Goal: Task Accomplishment & Management: Complete application form

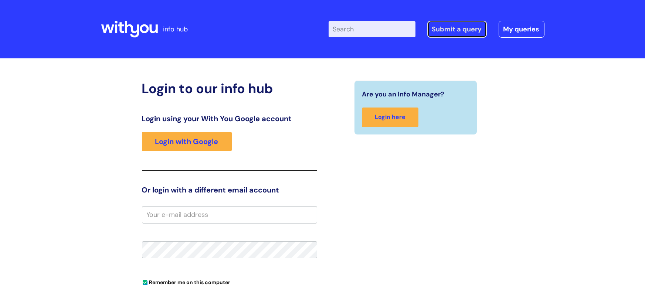
click at [468, 27] on link "Submit a query" at bounding box center [458, 29] width 60 height 17
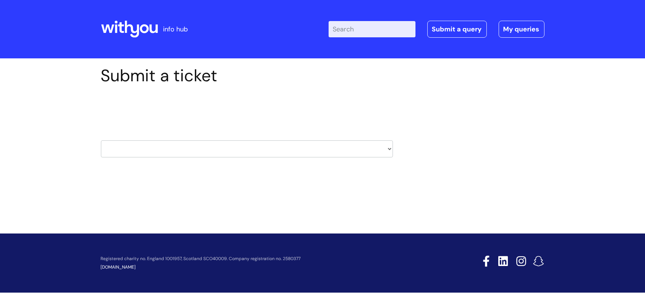
click at [386, 146] on select "HR / People IT and Support Clinical Drug Alerts Finance Accounts Data Support T…" at bounding box center [247, 149] width 292 height 17
click at [468, 34] on link "Submit a query" at bounding box center [458, 29] width 60 height 17
click at [441, 27] on link "Submit a query" at bounding box center [458, 29] width 60 height 17
click at [384, 147] on select "HR / People IT and Support Clinical Drug Alerts Finance Accounts Data Support T…" at bounding box center [247, 149] width 292 height 17
select select "hr_/_people"
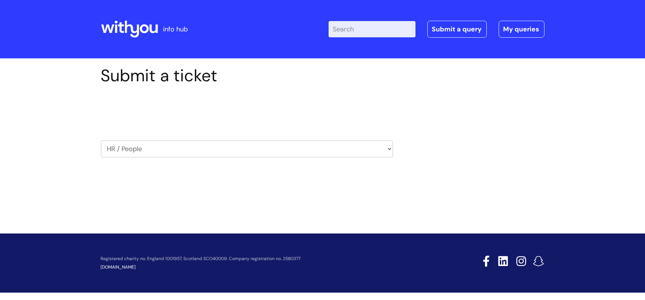
click at [101, 141] on select "HR / People IT and Support Clinical Drug Alerts Finance Accounts Data Support T…" at bounding box center [247, 149] width 292 height 17
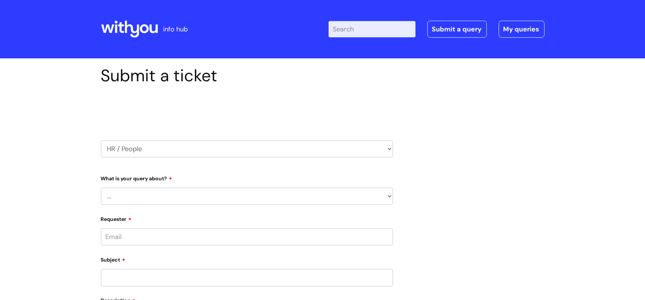
click at [385, 190] on select "... Absence Query Holiday Query Employee change request General HR Query iTrent…" at bounding box center [247, 196] width 292 height 17
select select "Security Watchdog - Onboarding of candidates"
click at [101, 188] on select "... Absence Query Holiday Query Employee change request General HR Query iTrent…" at bounding box center [247, 196] width 292 height 17
click at [346, 236] on select "... Check the progress of a candidate General onboarding query New contract for…" at bounding box center [250, 234] width 286 height 17
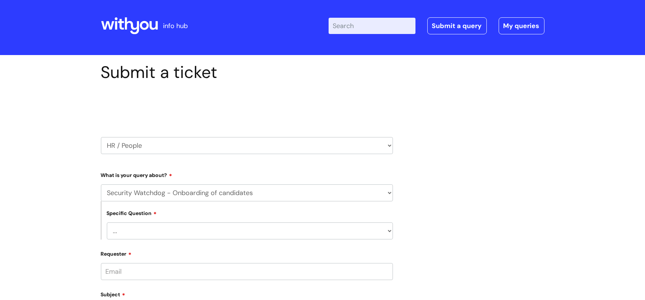
scroll to position [99, 0]
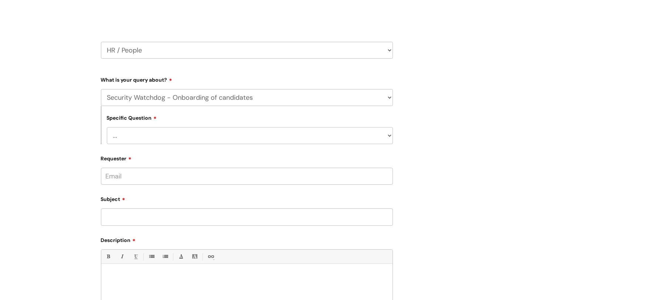
click at [381, 136] on select "... Check the progress of a candidate General onboarding query New contract for…" at bounding box center [250, 135] width 286 height 17
select select "Security Watchdog"
click at [107, 127] on select "... Check the progress of a candidate General onboarding query New contract for…" at bounding box center [250, 135] width 286 height 17
click at [148, 176] on input "Requester" at bounding box center [247, 176] width 292 height 17
type input "[PERSON_NAME][EMAIL_ADDRESS][PERSON_NAME][DOMAIN_NAME]"
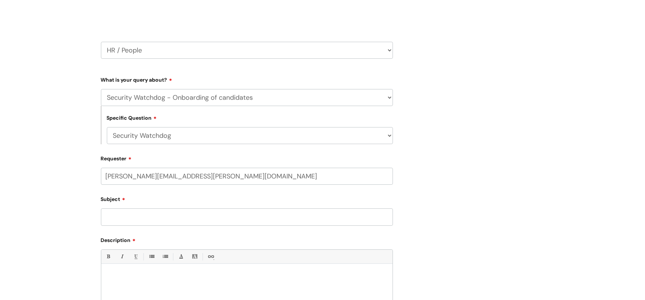
click at [153, 216] on input "Subject" at bounding box center [247, 217] width 292 height 17
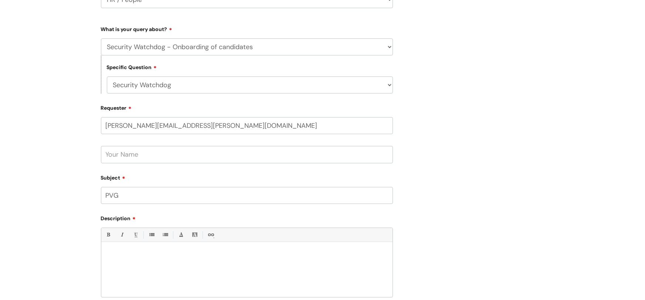
scroll to position [166, 0]
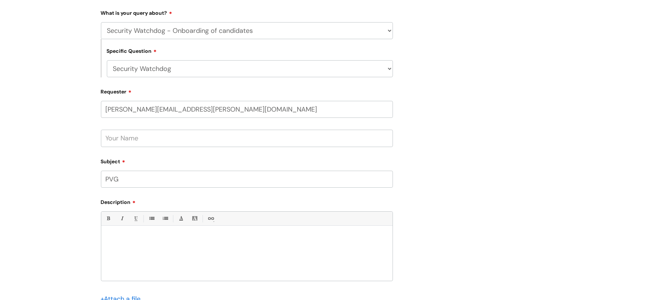
type input "PVG"
click at [171, 139] on input "text" at bounding box center [247, 138] width 292 height 17
type input "[PERSON_NAME]"
click at [135, 236] on p at bounding box center [247, 239] width 280 height 7
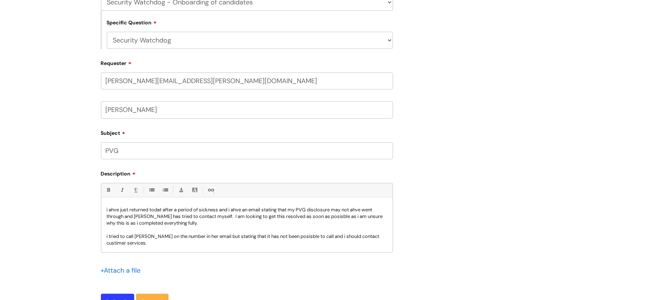
scroll to position [7, 0]
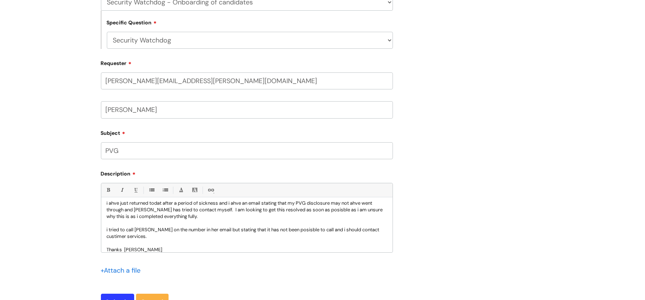
click at [370, 227] on p "i tried to call [PERSON_NAME] on the number in her email but stating that it ha…" at bounding box center [247, 233] width 280 height 13
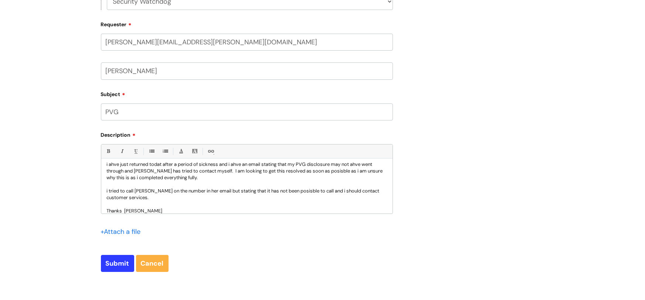
scroll to position [233, 0]
click at [102, 266] on input "Submit" at bounding box center [117, 263] width 33 height 17
type input "Please Wait..."
